Goal: Task Accomplishment & Management: Use online tool/utility

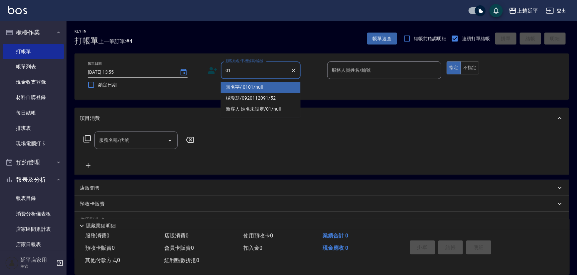
drag, startPoint x: 260, startPoint y: 85, endPoint x: 281, endPoint y: 82, distance: 21.4
click at [261, 87] on li "無名字/ 0101/null" at bounding box center [261, 87] width 80 height 11
type input "無名字/ 0101/null"
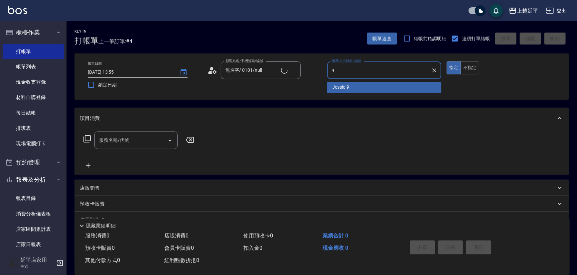
click at [359, 89] on div "Jessic -9" at bounding box center [384, 87] width 114 height 11
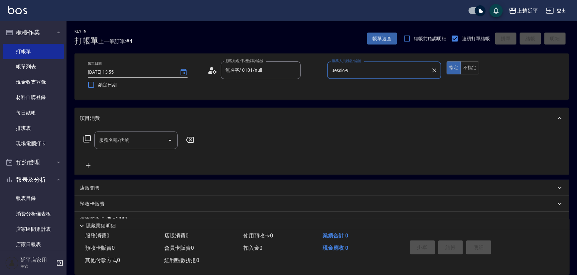
type input "Jessic-9"
click at [130, 143] on input "服務名稱/代號" at bounding box center [130, 141] width 67 height 12
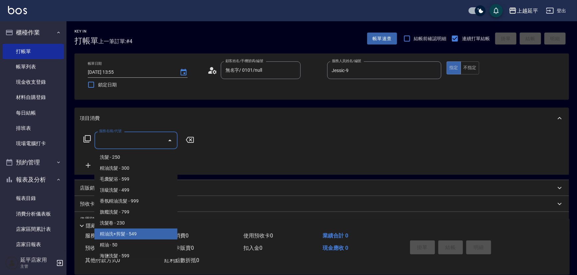
click at [135, 231] on span "精油洗+剪髮 - 549" at bounding box center [135, 234] width 83 height 11
type input "精油洗+剪髮(108)"
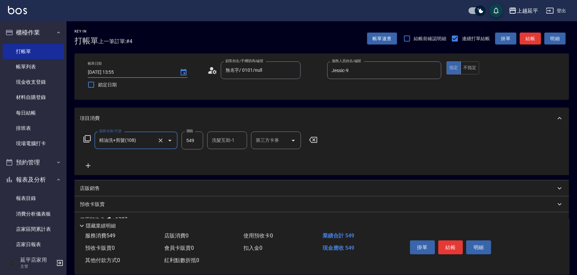
click at [193, 137] on input "549" at bounding box center [192, 141] width 22 height 18
type input "649"
click at [226, 140] on input "洗髮互助-1" at bounding box center [227, 141] width 34 height 12
click at [232, 156] on div "[PERSON_NAME] -30" at bounding box center [227, 157] width 40 height 11
type input "[PERSON_NAME]-30"
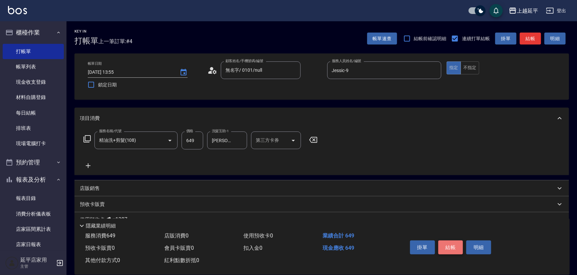
click at [452, 245] on button "結帳" at bounding box center [450, 248] width 25 height 14
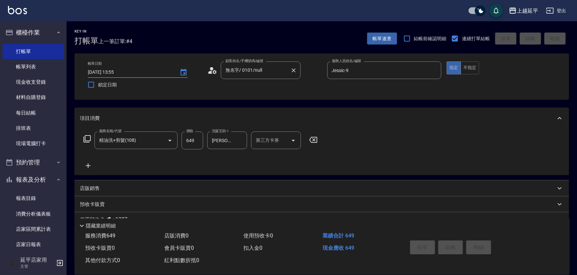
type input "[DATE] 15:32"
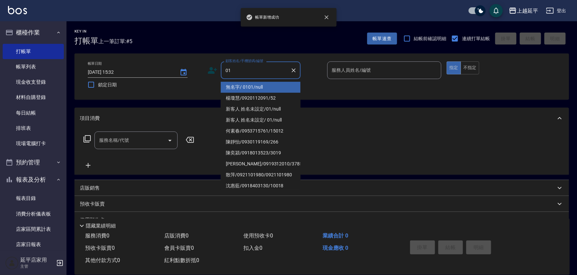
click at [256, 85] on li "無名字/ 0101/null" at bounding box center [261, 87] width 80 height 11
type input "無名字/ 0101/null"
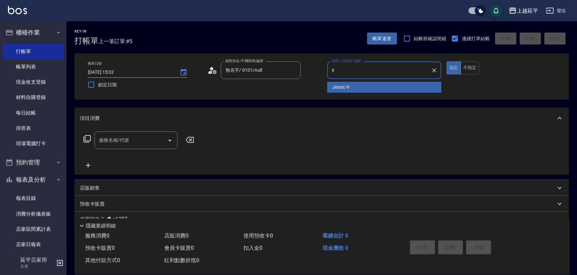
click at [352, 86] on div "Jessic -9" at bounding box center [384, 87] width 114 height 11
type input "Jessic-9"
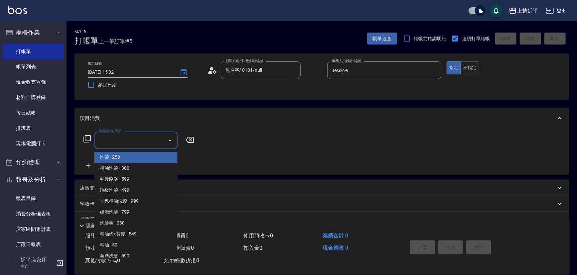
click at [151, 136] on input "服務名稱/代號" at bounding box center [130, 141] width 67 height 12
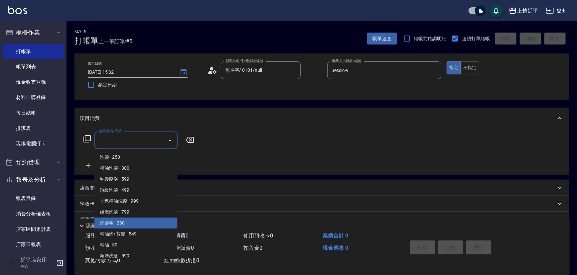
click at [136, 220] on span "洗髮卷 - 230" at bounding box center [135, 223] width 83 height 11
type input "洗髮卷(107)"
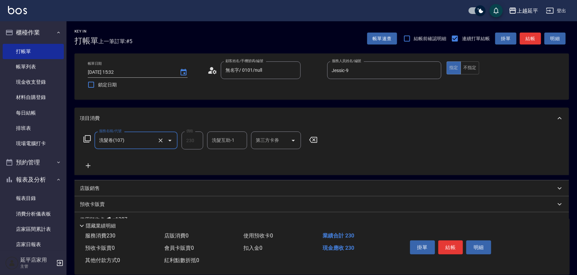
click at [265, 141] on input "第三方卡券" at bounding box center [271, 141] width 34 height 12
click at [266, 161] on span "舊有卡券" at bounding box center [276, 157] width 50 height 11
type input "舊有卡券"
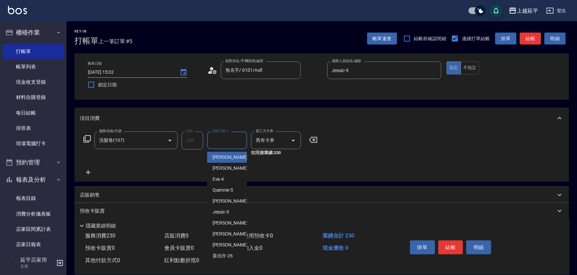
click at [218, 142] on input "洗髮互助-1" at bounding box center [227, 141] width 34 height 12
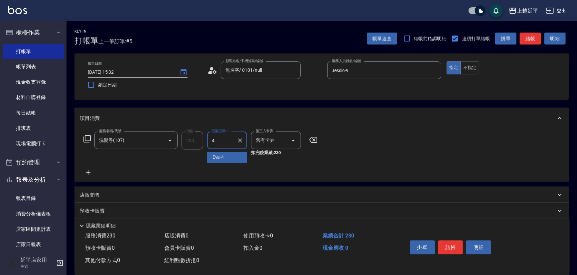
drag, startPoint x: 222, startPoint y: 157, endPoint x: 246, endPoint y: 166, distance: 24.9
click at [223, 158] on span "Eva -4" at bounding box center [218, 157] width 12 height 7
type input "Eva-4"
click at [445, 247] on button "結帳" at bounding box center [450, 248] width 25 height 14
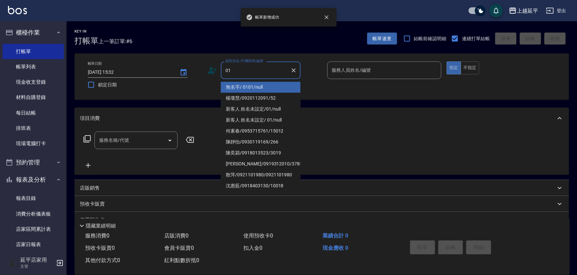
click at [244, 86] on li "無名字/ 0101/null" at bounding box center [261, 87] width 80 height 11
type input "無名字/ 0101/null"
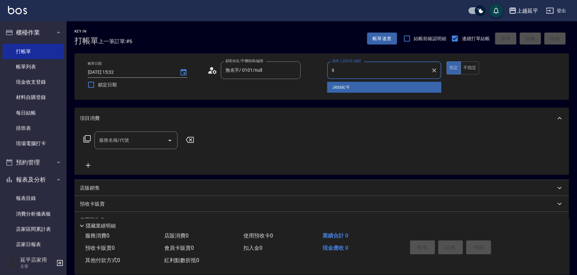
click at [329, 85] on div "Jessic -9" at bounding box center [384, 87] width 114 height 11
type input "Jessic-9"
click at [118, 141] on input "服務名稱/代號" at bounding box center [130, 141] width 67 height 12
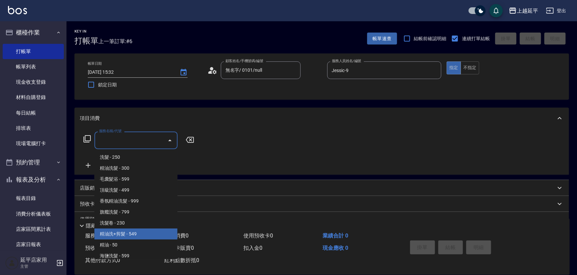
click at [134, 233] on span "精油洗+剪髮 - 549" at bounding box center [135, 234] width 83 height 11
type input "精油洗+剪髮(108)"
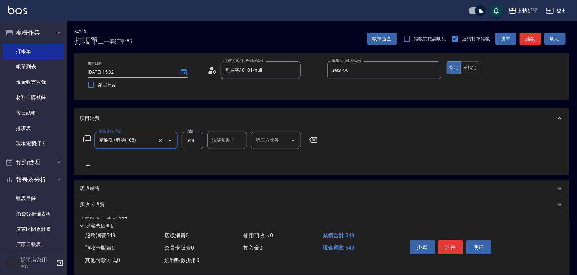
click at [195, 140] on input "549" at bounding box center [192, 141] width 22 height 18
type input "649"
click at [219, 143] on input "洗髮互助-1" at bounding box center [227, 141] width 34 height 12
click at [228, 157] on div "丞宗 -29" at bounding box center [227, 157] width 40 height 11
type input "丞宗-29"
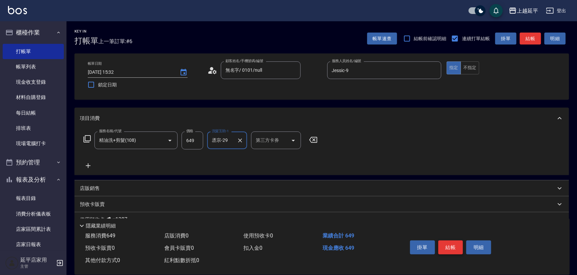
click at [450, 245] on button "結帳" at bounding box center [450, 248] width 25 height 14
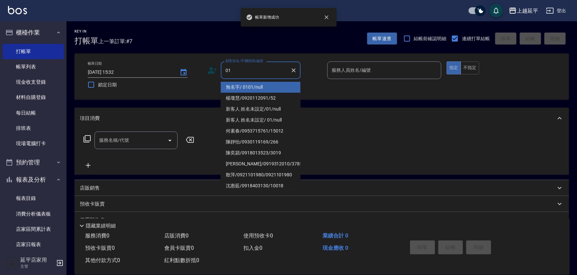
click at [248, 87] on li "無名字/ 0101/null" at bounding box center [261, 87] width 80 height 11
type input "無名字/ 0101/null"
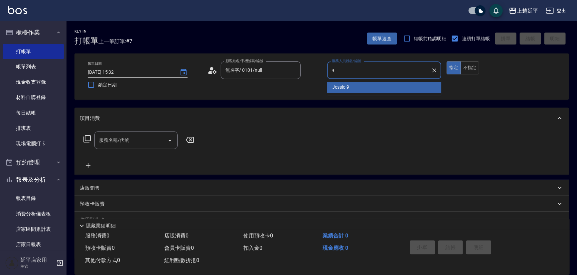
click at [346, 84] on span "Jessic -9" at bounding box center [340, 87] width 17 height 7
type input "Jessic-9"
click at [128, 146] on input "服務名稱/代號" at bounding box center [130, 141] width 67 height 12
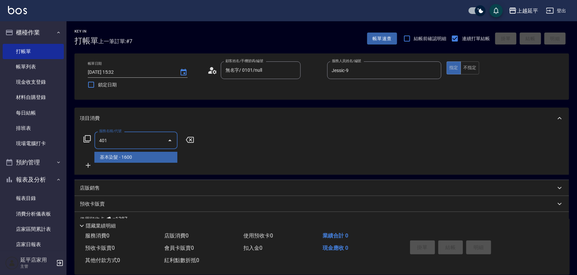
drag, startPoint x: 146, startPoint y: 157, endPoint x: 164, endPoint y: 154, distance: 18.3
click at [146, 157] on span "基本染髮 - 1600" at bounding box center [135, 157] width 83 height 11
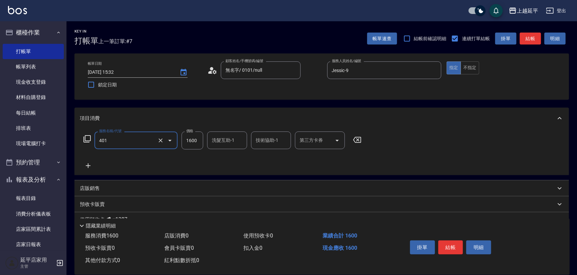
type input "基本染髮(401)"
click at [194, 140] on input "1600" at bounding box center [192, 141] width 22 height 18
type input "2199"
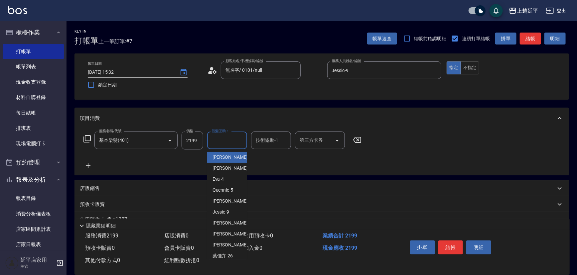
click at [211, 140] on input "洗髮互助-1" at bounding box center [227, 141] width 34 height 12
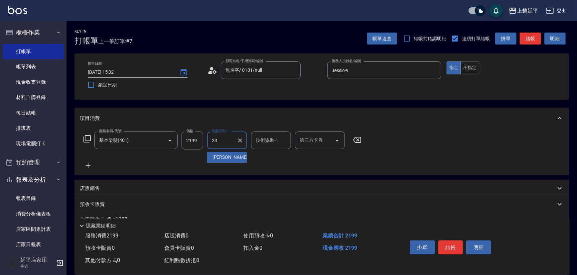
click at [233, 159] on div "恩恩 -23" at bounding box center [227, 157] width 40 height 11
type input "恩恩-23"
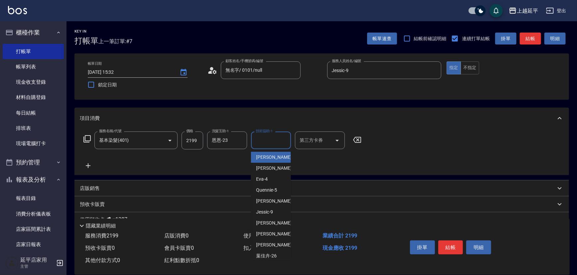
click at [262, 143] on input "技術協助-1" at bounding box center [271, 141] width 34 height 12
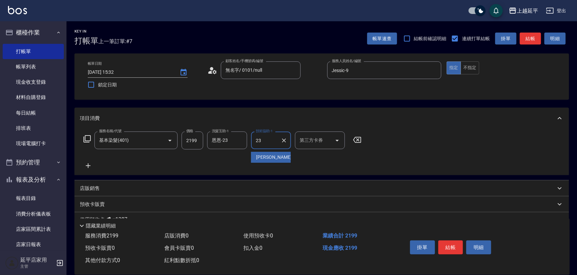
drag, startPoint x: 272, startPoint y: 157, endPoint x: 292, endPoint y: 169, distance: 24.0
click at [273, 159] on div "恩恩 -23" at bounding box center [271, 157] width 40 height 11
type input "恩恩-23"
click at [449, 246] on button "結帳" at bounding box center [450, 248] width 25 height 14
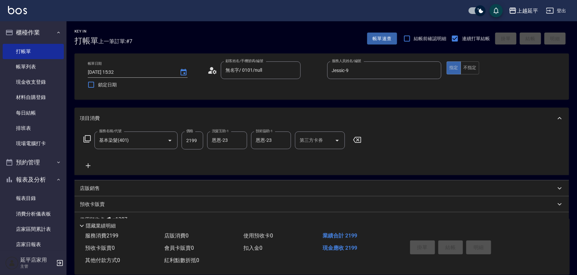
type input "[DATE] 15:33"
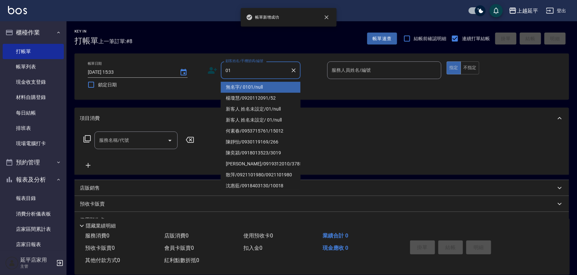
click at [259, 88] on li "無名字/ 0101/null" at bounding box center [261, 87] width 80 height 11
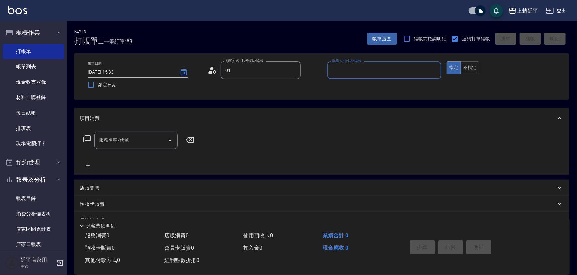
type input "無名字/ 0101/null"
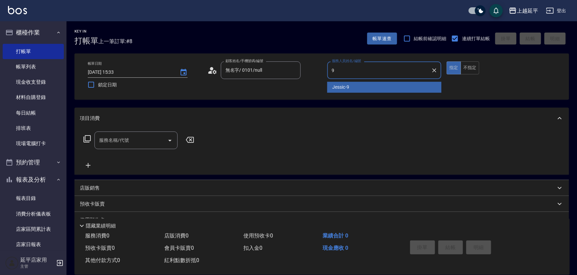
click at [344, 88] on span "Jessic -9" at bounding box center [340, 87] width 17 height 7
type input "Jessic-9"
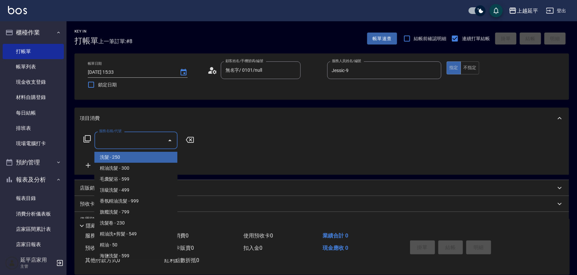
click at [141, 137] on input "服務名稱/代號" at bounding box center [130, 141] width 67 height 12
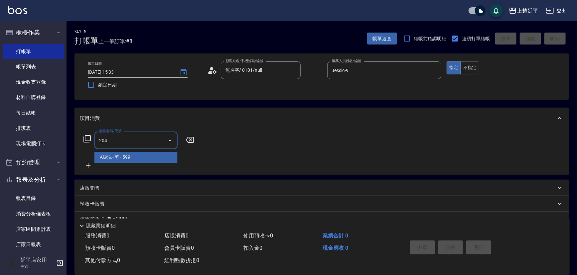
click at [152, 156] on span "A級洗+剪 - 599" at bounding box center [135, 157] width 83 height 11
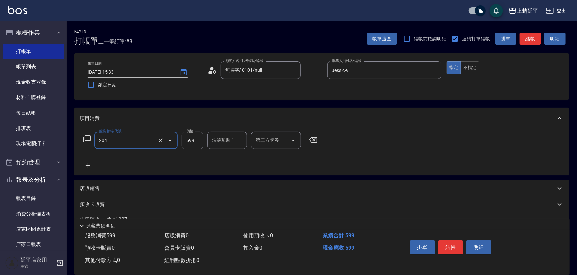
type input "A級洗+剪(204)"
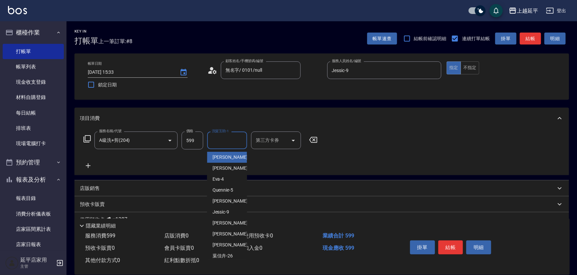
click at [225, 140] on input "洗髮互助-1" at bounding box center [227, 141] width 34 height 12
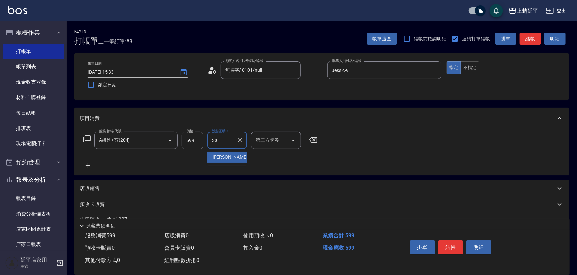
click at [236, 157] on div "[PERSON_NAME] -30" at bounding box center [227, 157] width 40 height 11
type input "[PERSON_NAME]-30"
click at [452, 244] on button "結帳" at bounding box center [450, 248] width 25 height 14
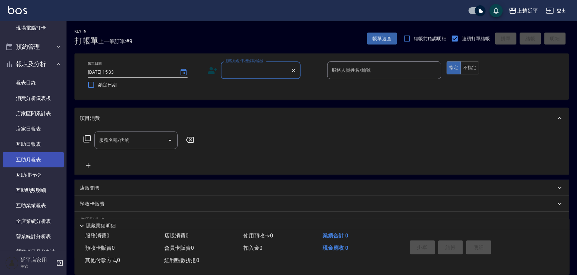
scroll to position [151, 0]
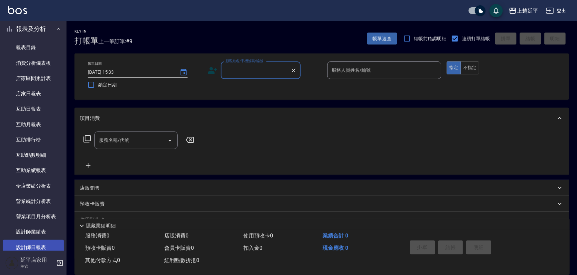
click at [39, 244] on link "設計師日報表" at bounding box center [33, 247] width 61 height 15
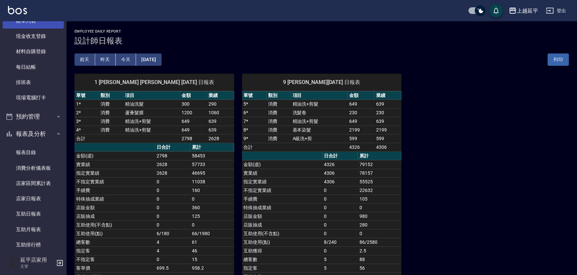
scroll to position [37, 0]
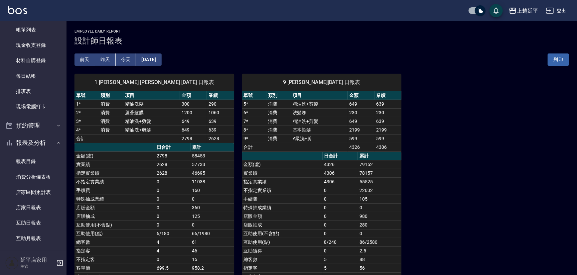
click at [44, 19] on div "[PERSON_NAME]出" at bounding box center [288, 10] width 577 height 21
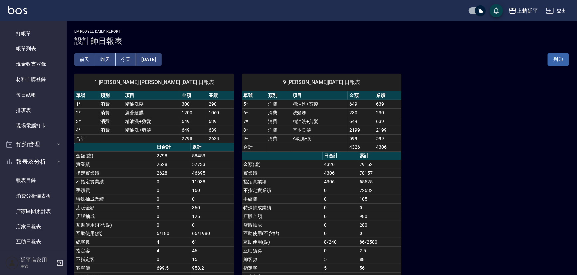
scroll to position [0, 0]
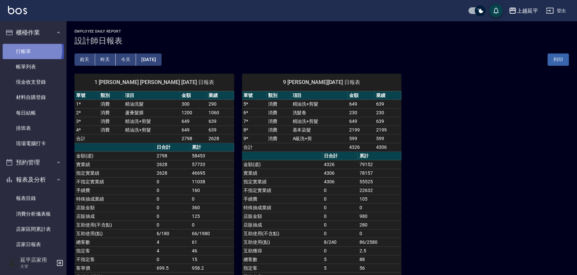
click at [31, 50] on link "打帳單" at bounding box center [33, 51] width 61 height 15
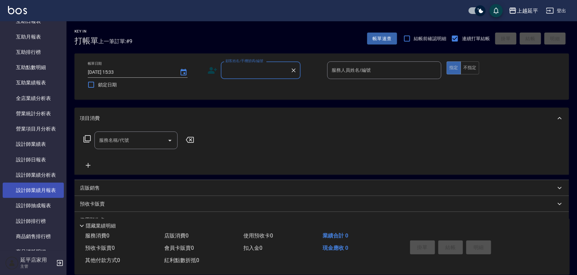
scroll to position [242, 0]
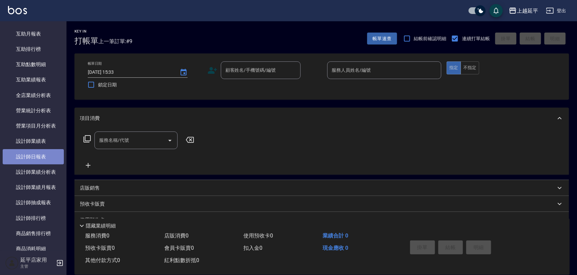
click at [42, 154] on link "設計師日報表" at bounding box center [33, 156] width 61 height 15
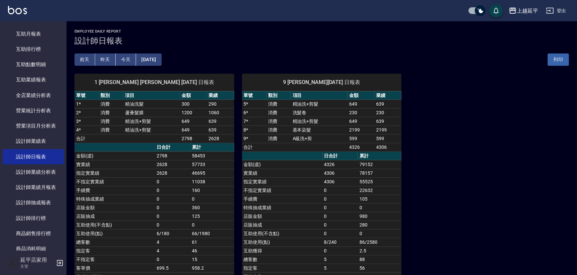
click at [153, 60] on button "[DATE]" at bounding box center [148, 60] width 25 height 12
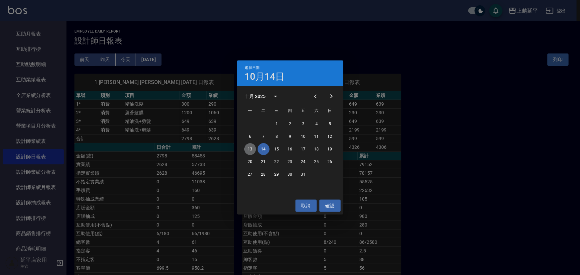
click at [249, 149] on button "13" at bounding box center [250, 149] width 12 height 12
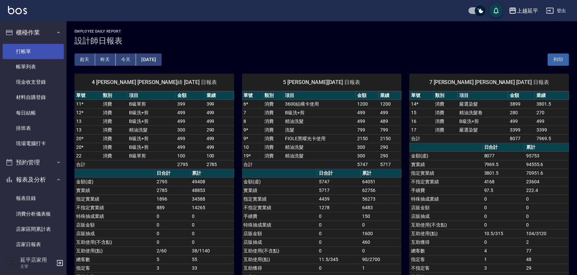
click at [39, 51] on link "打帳單" at bounding box center [33, 51] width 61 height 15
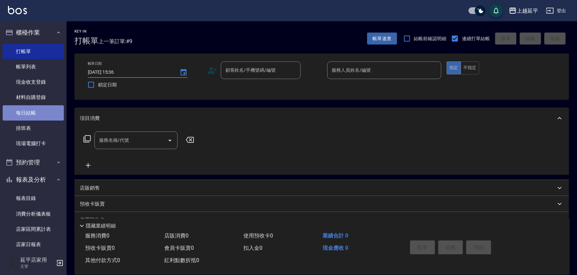
click at [41, 112] on link "每日結帳" at bounding box center [33, 112] width 61 height 15
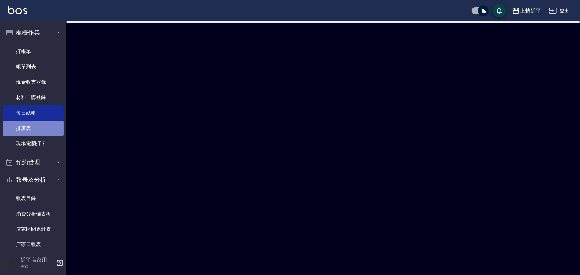
click at [40, 127] on link "排班表" at bounding box center [33, 128] width 61 height 15
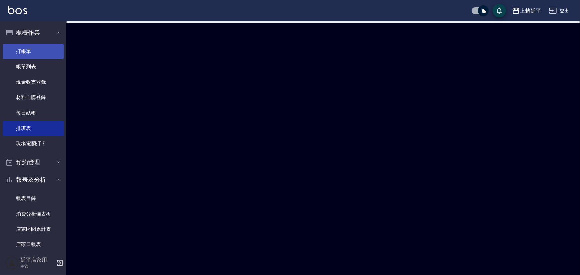
click at [40, 48] on link "打帳單" at bounding box center [33, 51] width 61 height 15
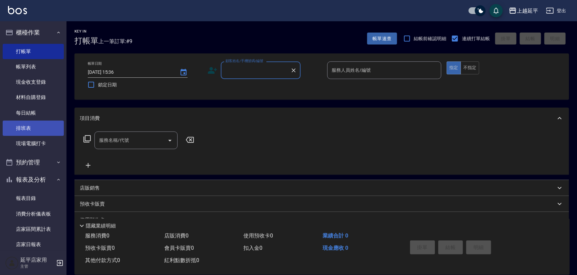
click at [41, 126] on link "排班表" at bounding box center [33, 128] width 61 height 15
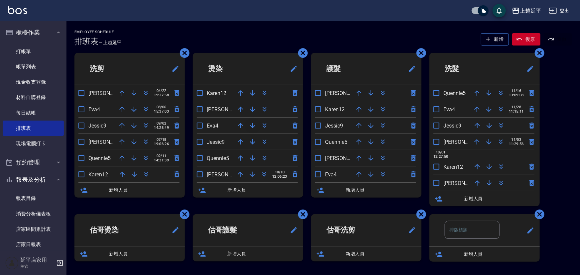
click at [253, 124] on icon "button" at bounding box center [253, 126] width 8 height 8
click at [251, 141] on icon "button" at bounding box center [253, 142] width 8 height 8
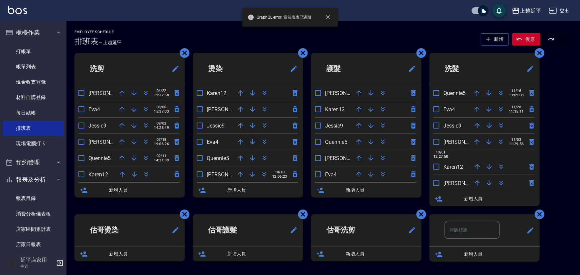
click at [252, 144] on icon "button" at bounding box center [252, 141] width 5 height 5
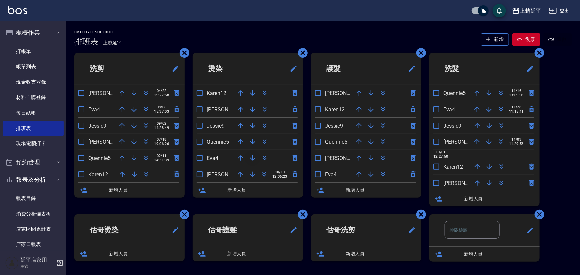
click at [255, 159] on icon "button" at bounding box center [253, 158] width 8 height 8
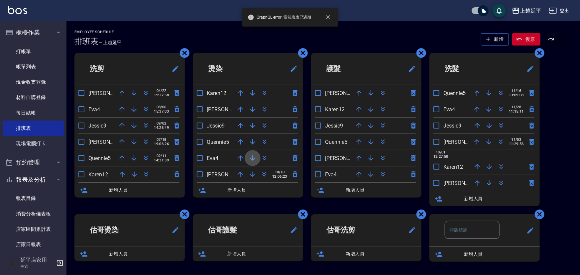
click at [251, 157] on icon "button" at bounding box center [253, 158] width 8 height 8
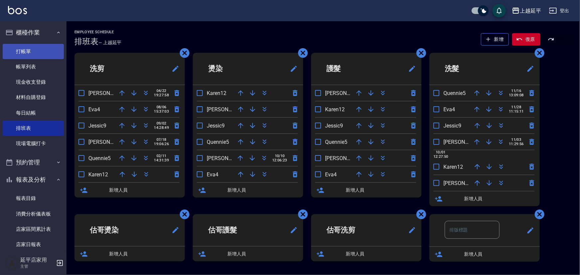
click at [25, 54] on link "打帳單" at bounding box center [33, 51] width 61 height 15
